Goal: Information Seeking & Learning: Learn about a topic

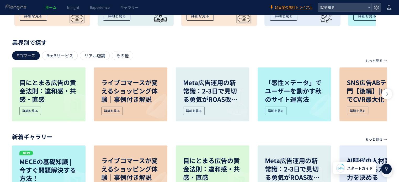
scroll to position [253, 0]
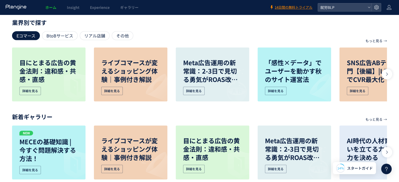
scroll to position [242, 0]
click at [209, 83] on p "Meta広告運用の新常識：2-3日で見切る勇気がROAS改善の鍵" at bounding box center [212, 70] width 59 height 25
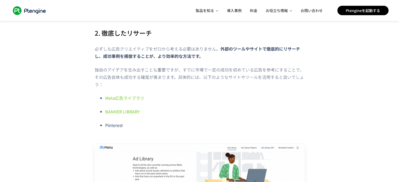
scroll to position [1283, 0]
click at [127, 115] on link "BANNER LIBRARY" at bounding box center [122, 112] width 35 height 6
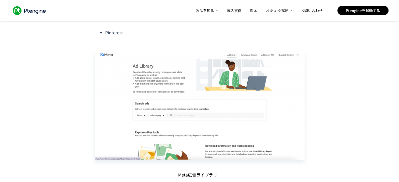
scroll to position [1303, 0]
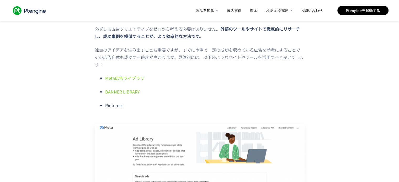
click at [107, 109] on li "Pinterest" at bounding box center [204, 105] width 199 height 7
drag, startPoint x: 104, startPoint y: 112, endPoint x: 138, endPoint y: 109, distance: 34.2
click at [138, 109] on ul "Meta広告ライブラリ BANNER LIBRARY Pinterest" at bounding box center [200, 91] width 210 height 35
copy li "Pinterest"
